Goal: Transaction & Acquisition: Purchase product/service

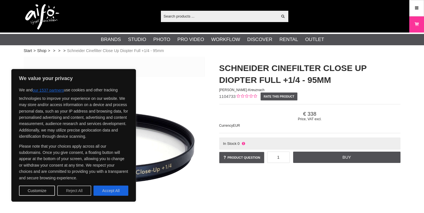
click at [75, 194] on button "Reject All" at bounding box center [74, 191] width 34 height 10
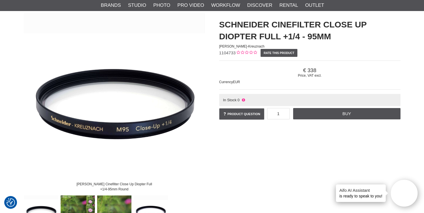
scroll to position [50, 0]
